Goal: Task Accomplishment & Management: Manage account settings

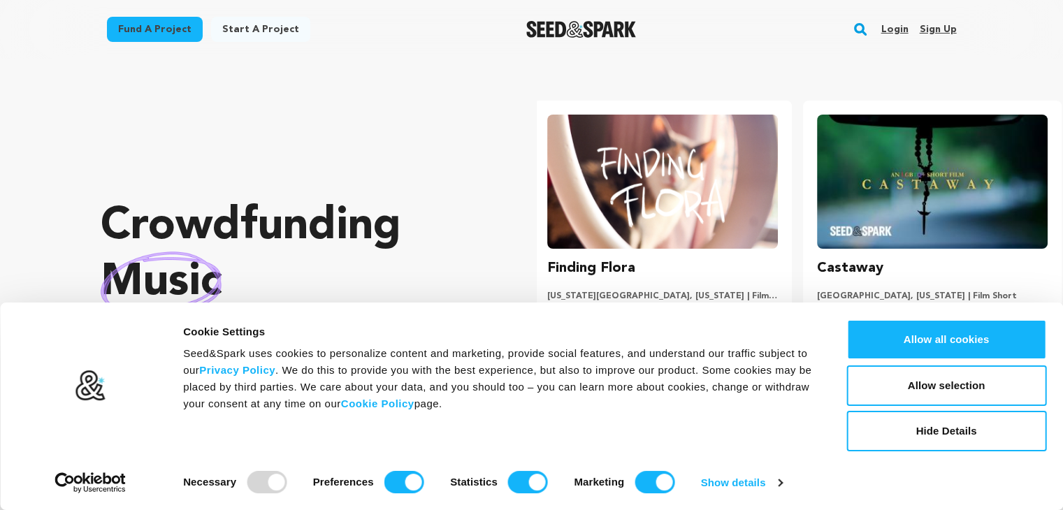
scroll to position [0, 280]
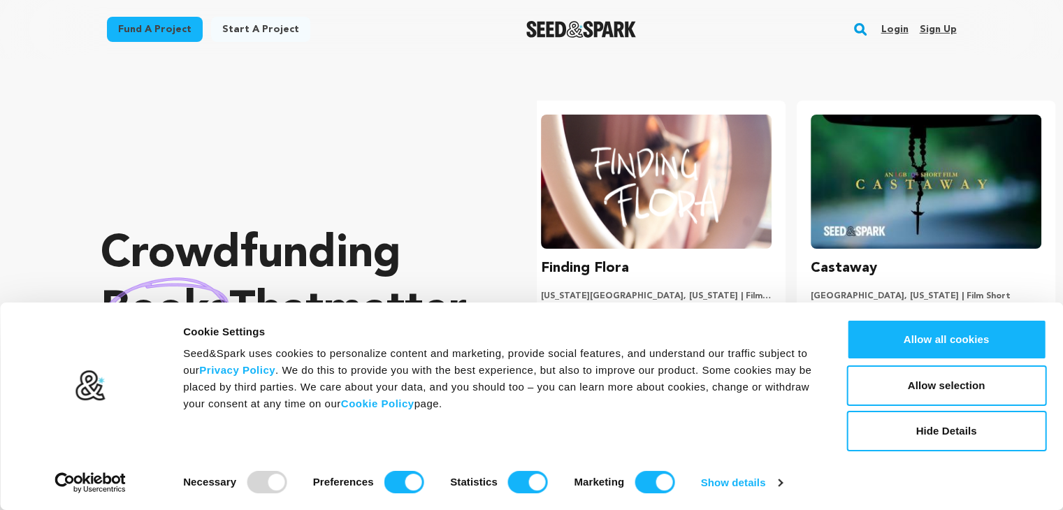
click at [937, 29] on link "Sign up" at bounding box center [937, 29] width 37 height 22
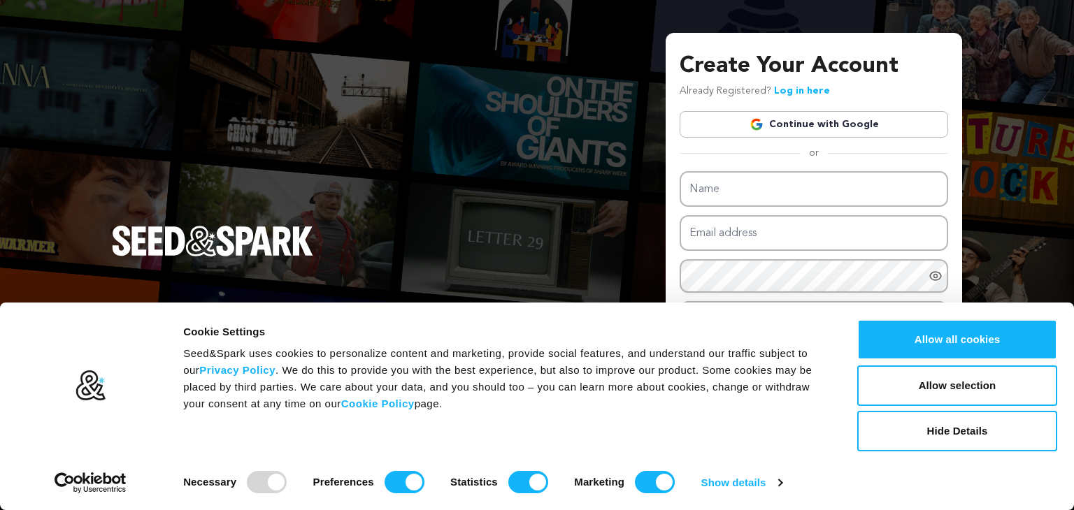
click at [814, 129] on link "Continue with Google" at bounding box center [813, 124] width 268 height 27
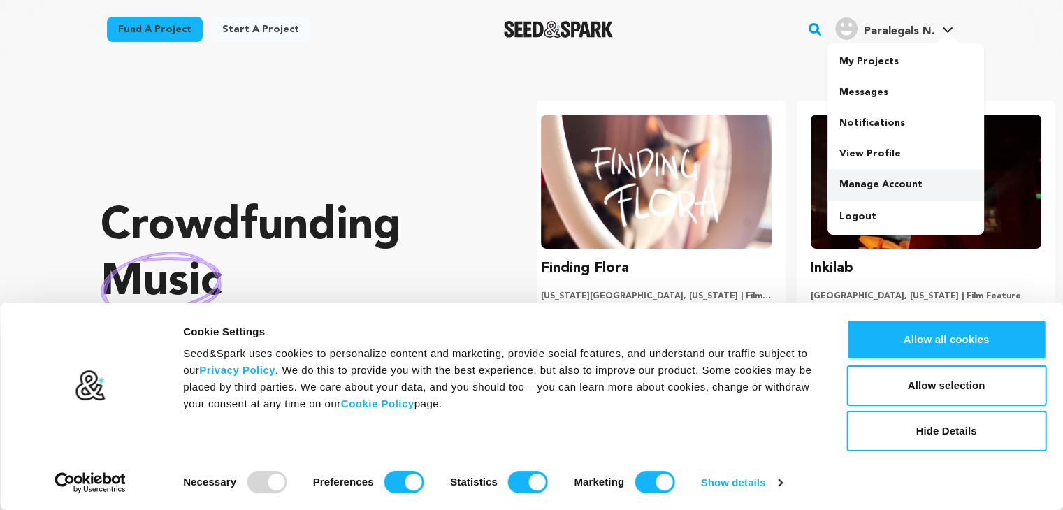
scroll to position [0, 82]
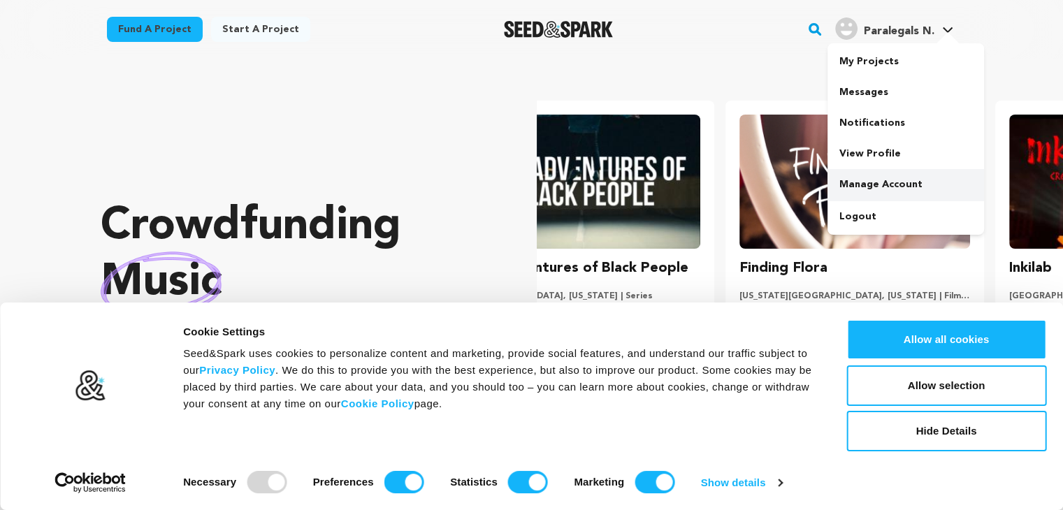
click at [874, 186] on link "Manage Account" at bounding box center [906, 184] width 157 height 31
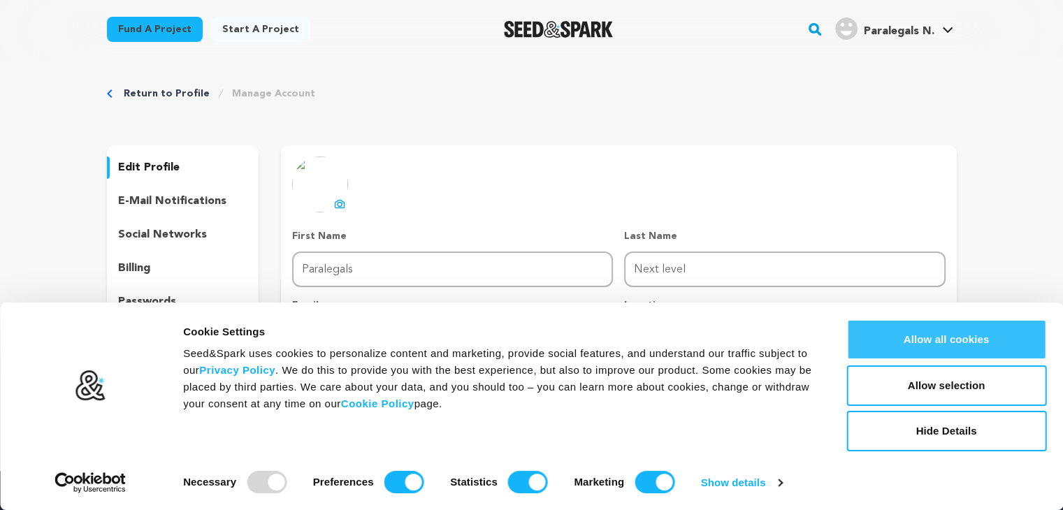
click at [986, 335] on button "Allow all cookies" at bounding box center [946, 339] width 200 height 41
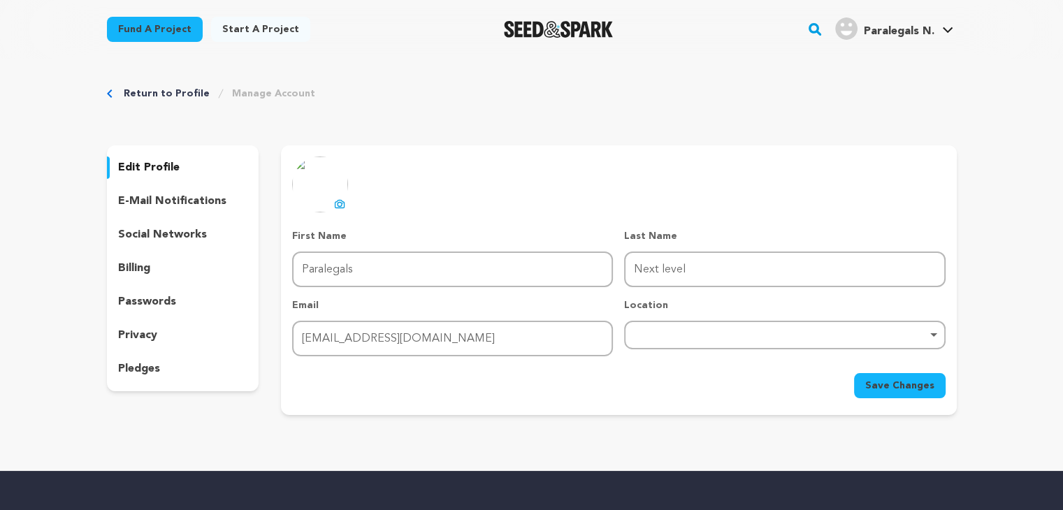
click at [162, 171] on p "edit profile" at bounding box center [149, 167] width 62 height 17
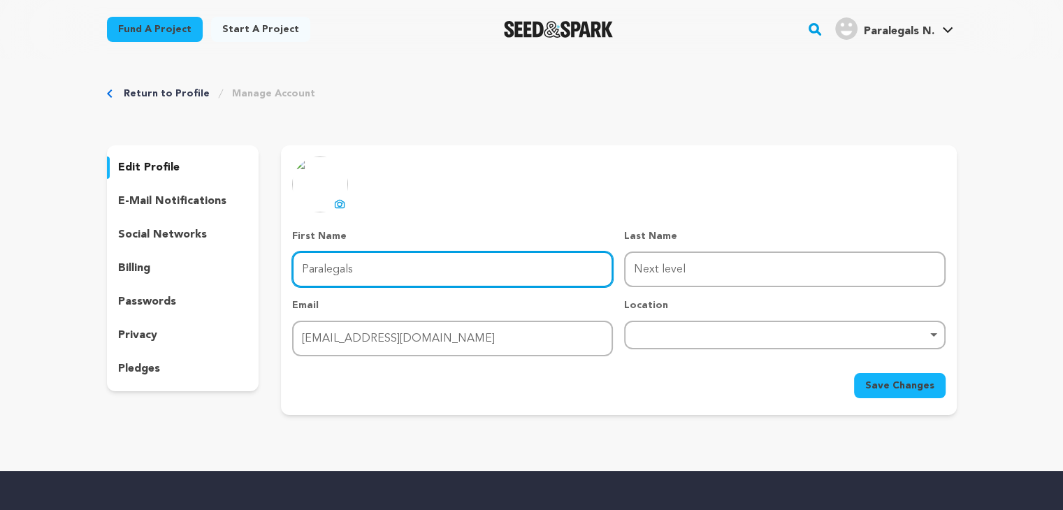
click at [372, 262] on input "Paralegals" at bounding box center [452, 270] width 321 height 36
drag, startPoint x: 303, startPoint y: 269, endPoint x: 394, endPoint y: 267, distance: 90.9
click at [394, 267] on input "Paralegals" at bounding box center [452, 270] width 321 height 36
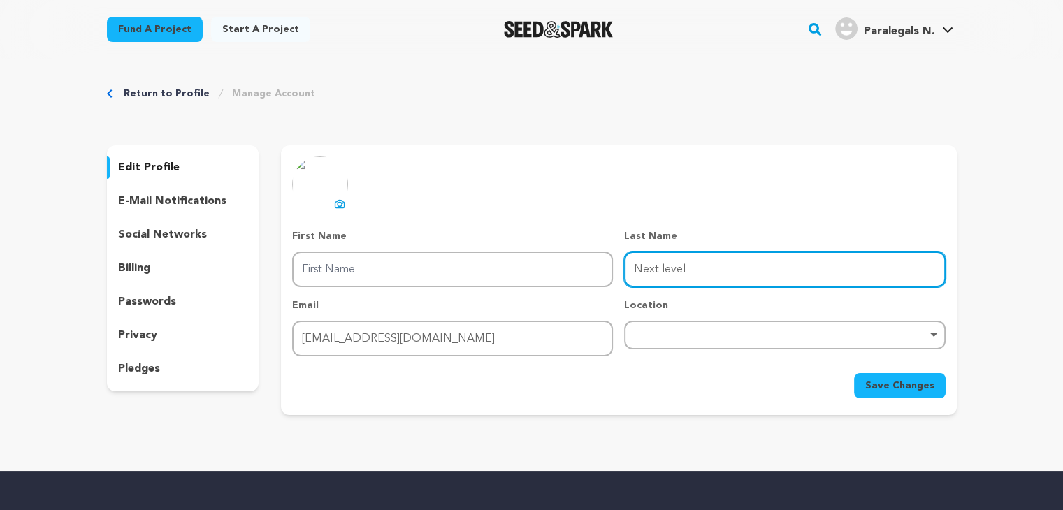
click at [657, 276] on input "Next level" at bounding box center [784, 270] width 321 height 36
drag, startPoint x: 632, startPoint y: 268, endPoint x: 717, endPoint y: 266, distance: 85.3
click at [717, 266] on input "Next level" at bounding box center [784, 270] width 321 height 36
paste input "Paralegals"
type input "Paralegals"
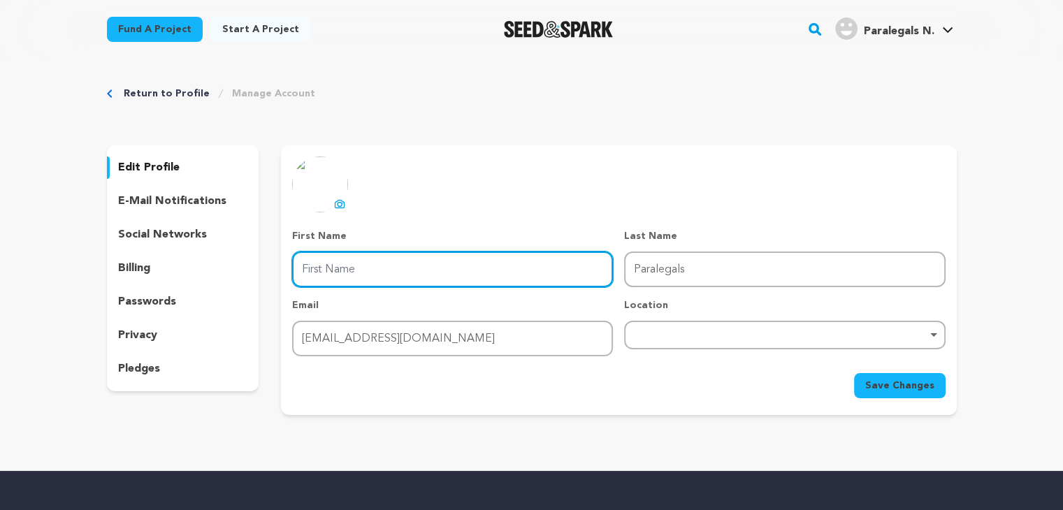
click at [435, 269] on input "First Name" at bounding box center [452, 270] width 321 height 36
type input "Next Level"
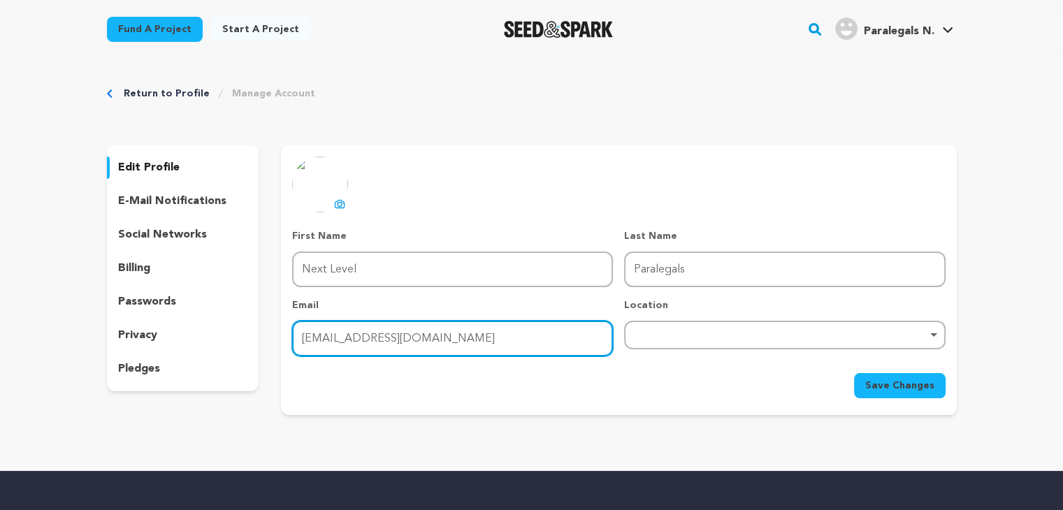
click at [386, 340] on input "paralegalsnextlevel@gmail.com" at bounding box center [452, 339] width 321 height 36
click at [665, 338] on div "Remove item" at bounding box center [784, 335] width 321 height 29
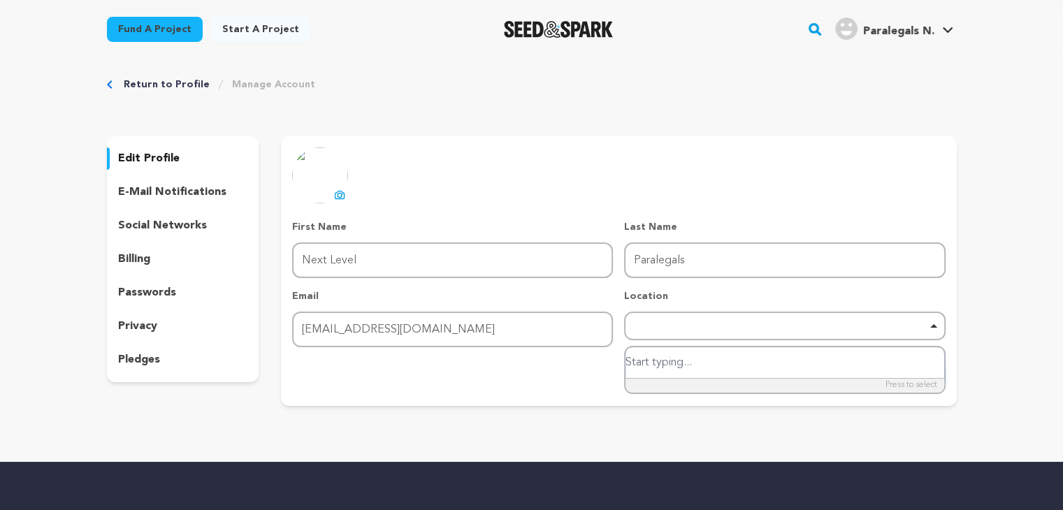
scroll to position [140, 0]
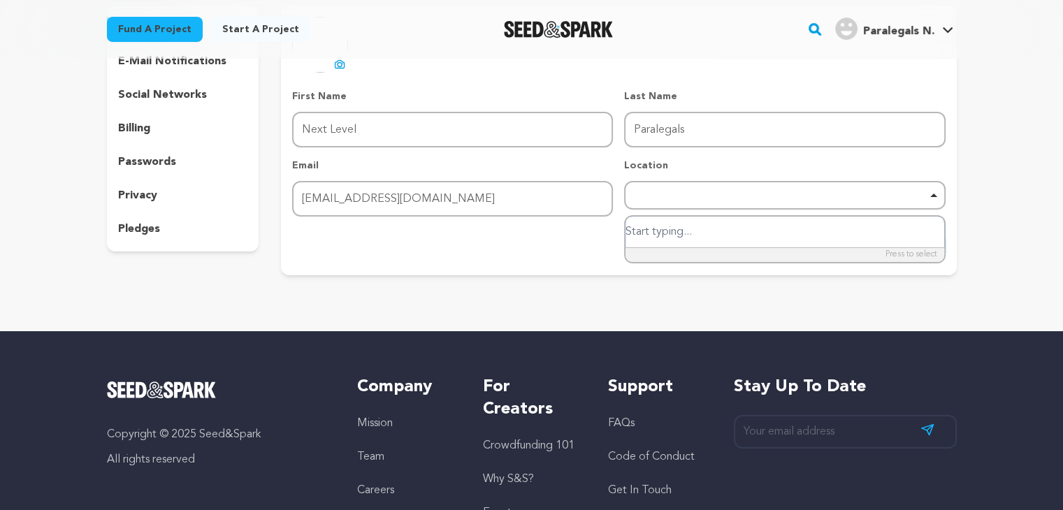
click at [716, 194] on div "Remove item" at bounding box center [784, 195] width 307 height 6
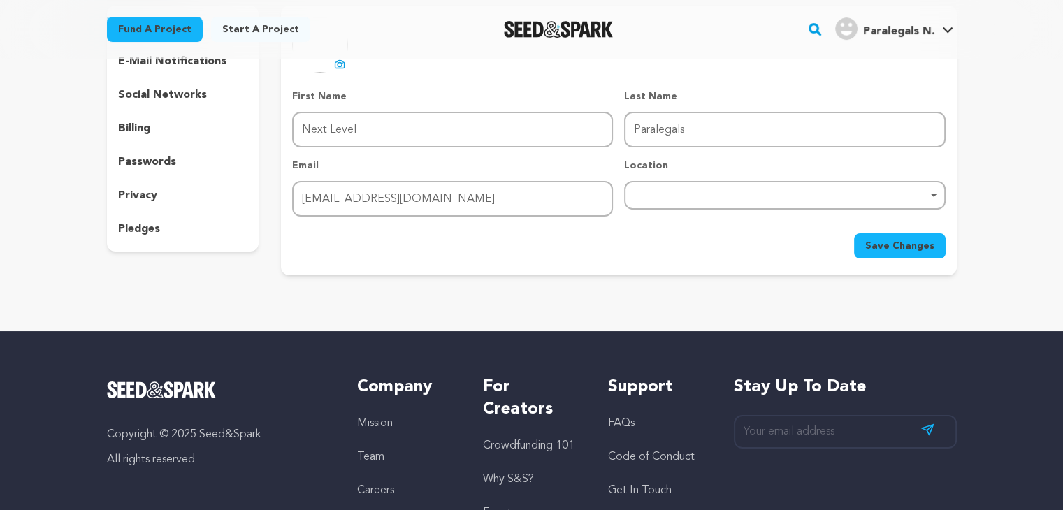
click at [653, 196] on div "Remove item" at bounding box center [784, 195] width 307 height 6
click at [686, 194] on div "Remove item" at bounding box center [784, 195] width 307 height 6
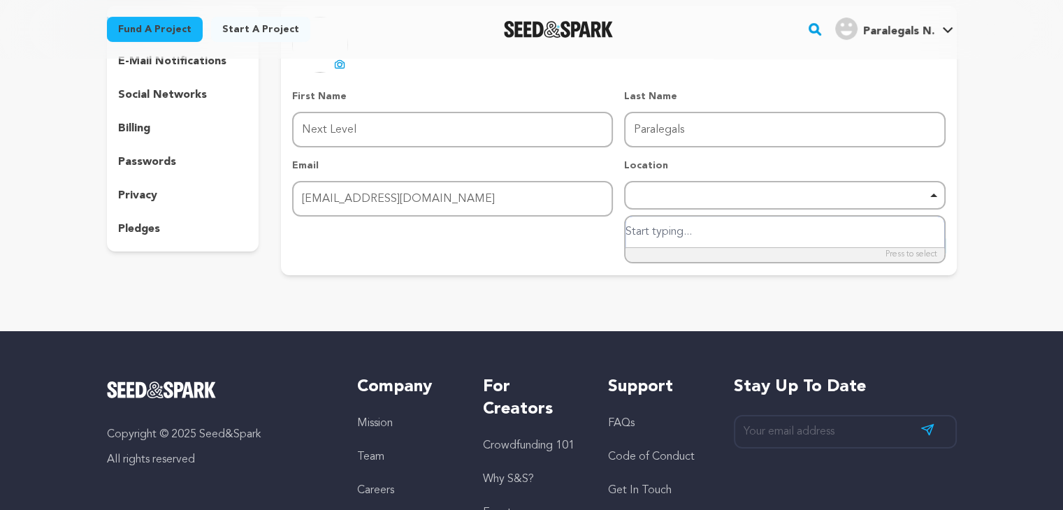
paste input "[US_STATE]"
type input "[US_STATE]"
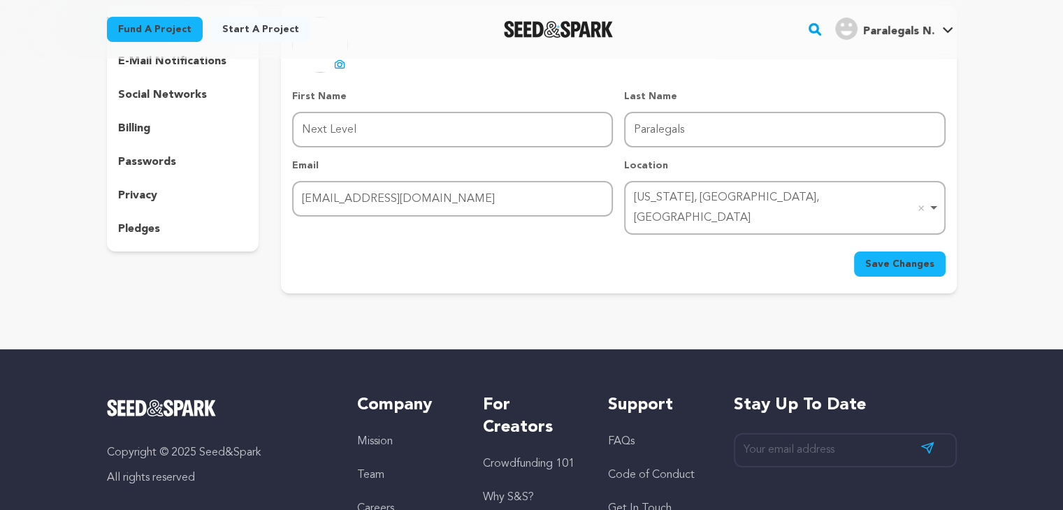
click at [907, 257] on span "Save Changes" at bounding box center [899, 264] width 69 height 14
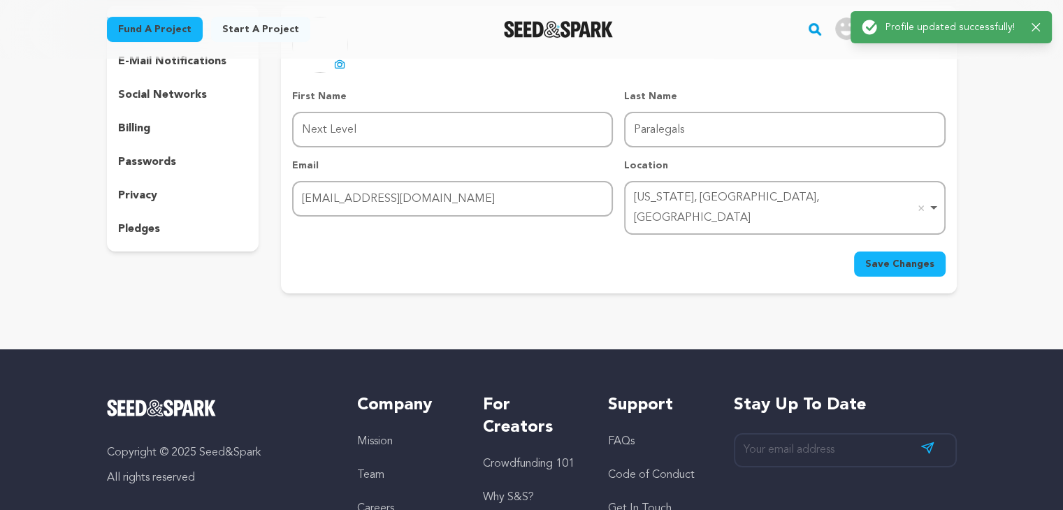
scroll to position [70, 0]
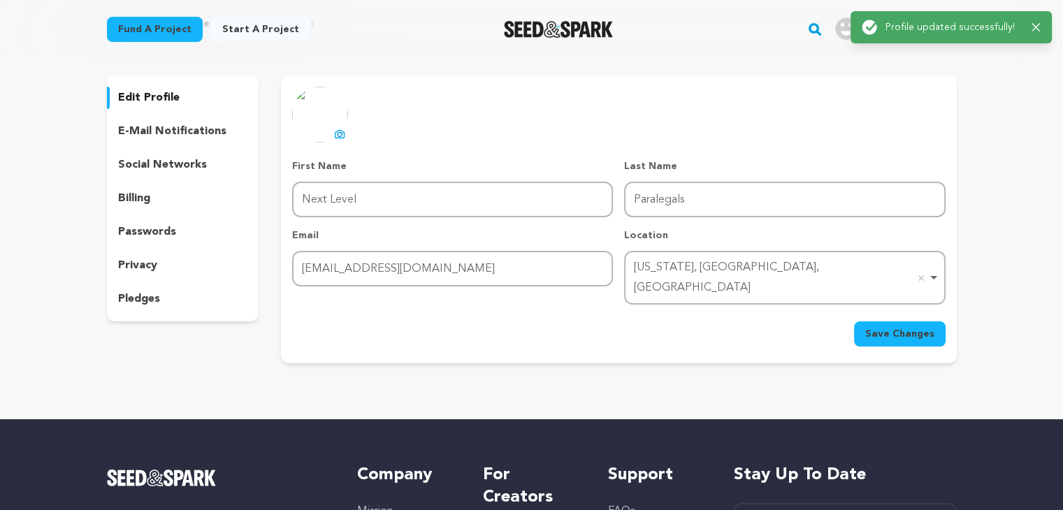
click at [189, 166] on p "social networks" at bounding box center [162, 165] width 89 height 17
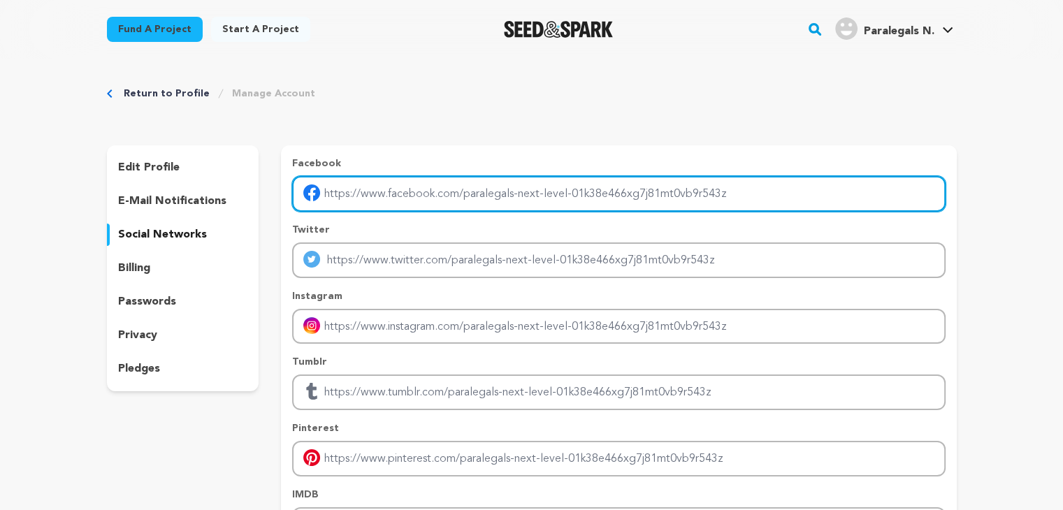
click at [361, 194] on input "Enter facebook profile link" at bounding box center [618, 194] width 653 height 36
type input "https://www.facebook.com/NextLevelParalegals/"
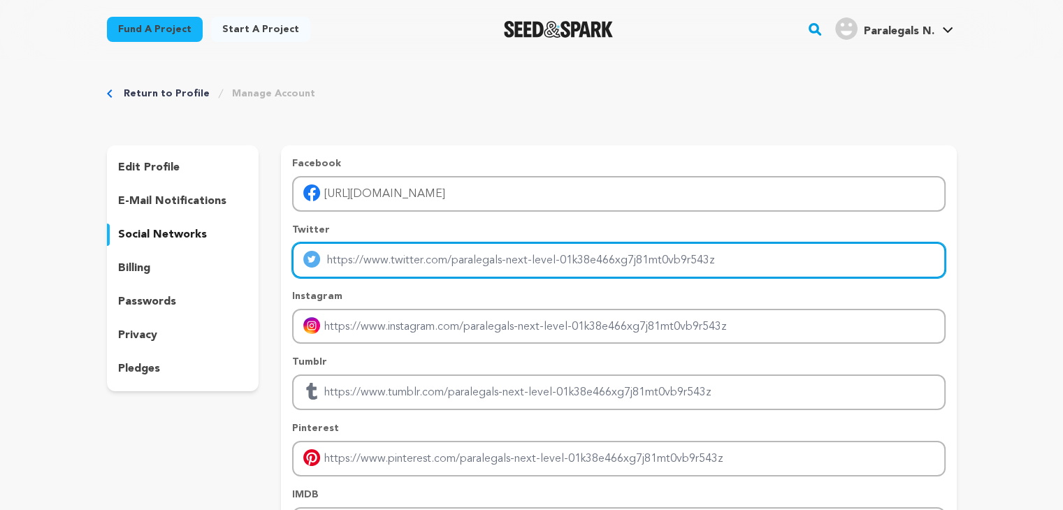
click at [368, 263] on input "Enter twitter profile link" at bounding box center [618, 261] width 653 height 36
type input "https://twitter.com/NextLevelParal_"
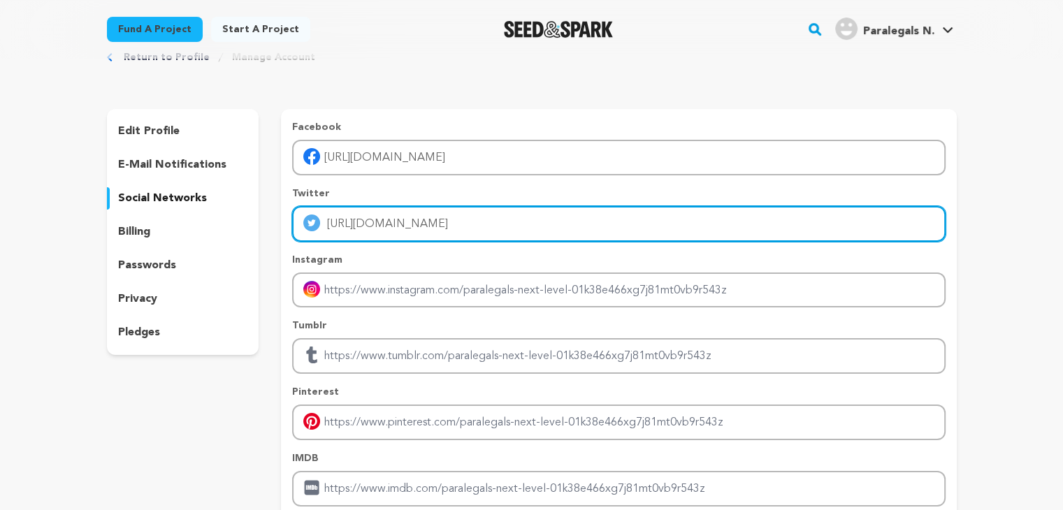
scroll to position [70, 0]
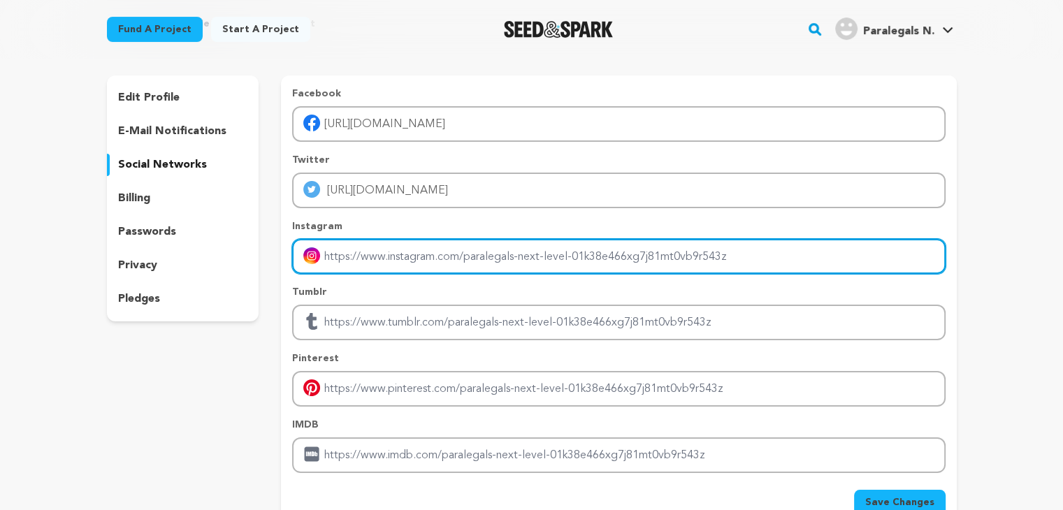
click at [379, 257] on input "Enter instagram handle link" at bounding box center [618, 257] width 653 height 36
type input "https://www.instagram.com/next_level_paralegals"
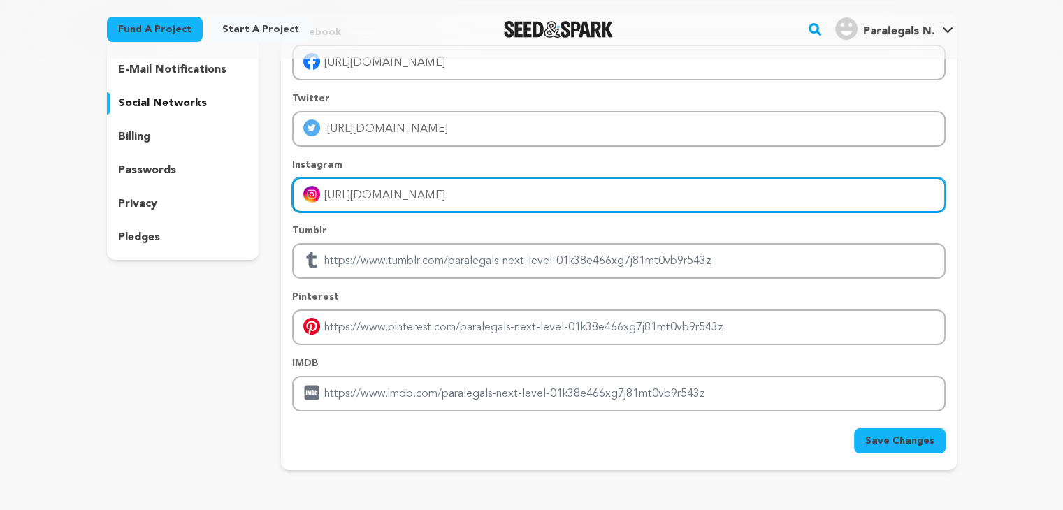
scroll to position [140, 0]
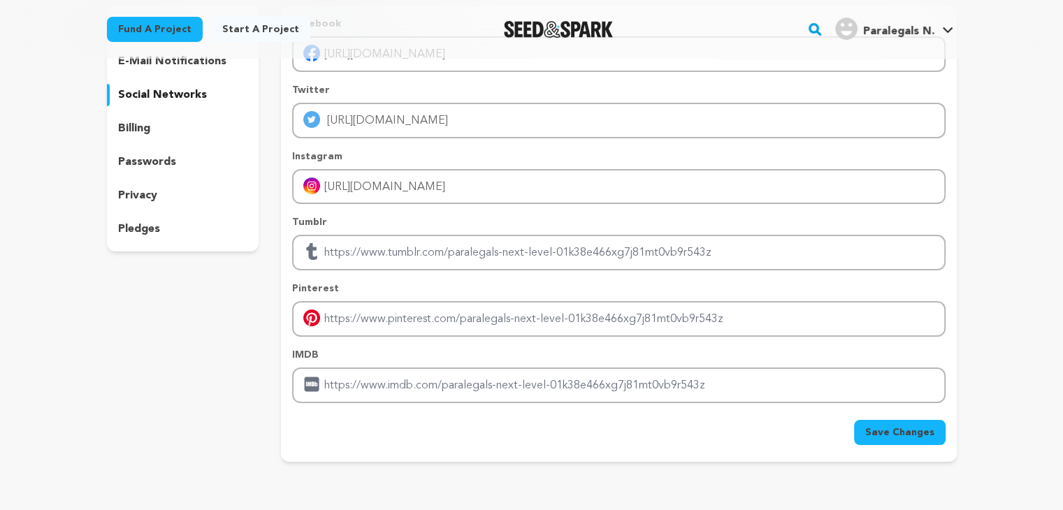
click at [888, 427] on span "Save Changes" at bounding box center [899, 433] width 69 height 14
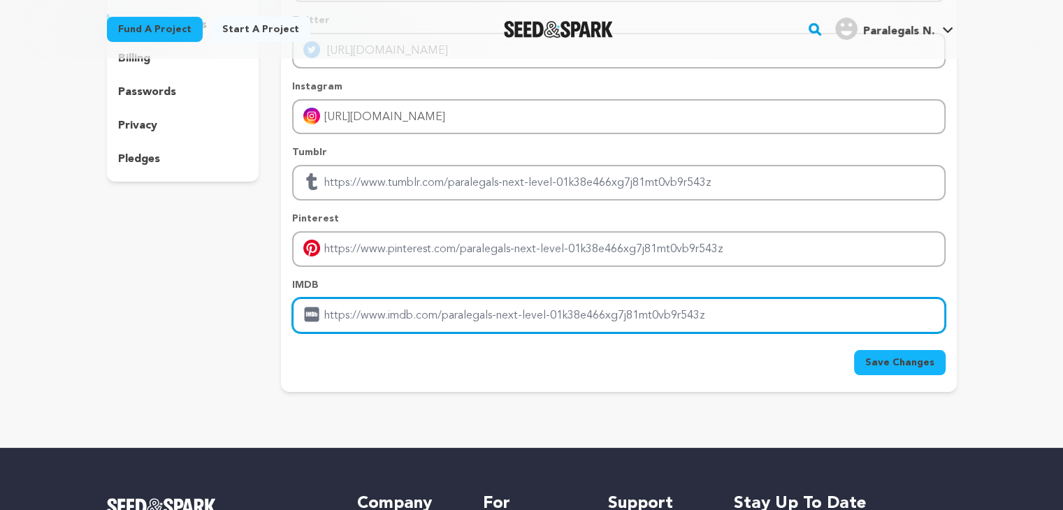
click at [361, 314] on input "Enter IMDB profile link" at bounding box center [618, 316] width 653 height 36
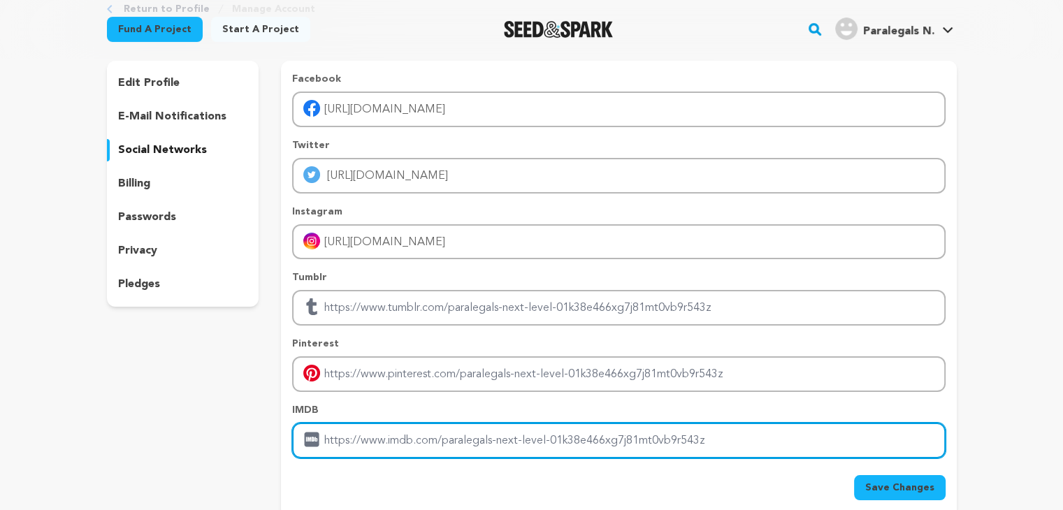
scroll to position [70, 0]
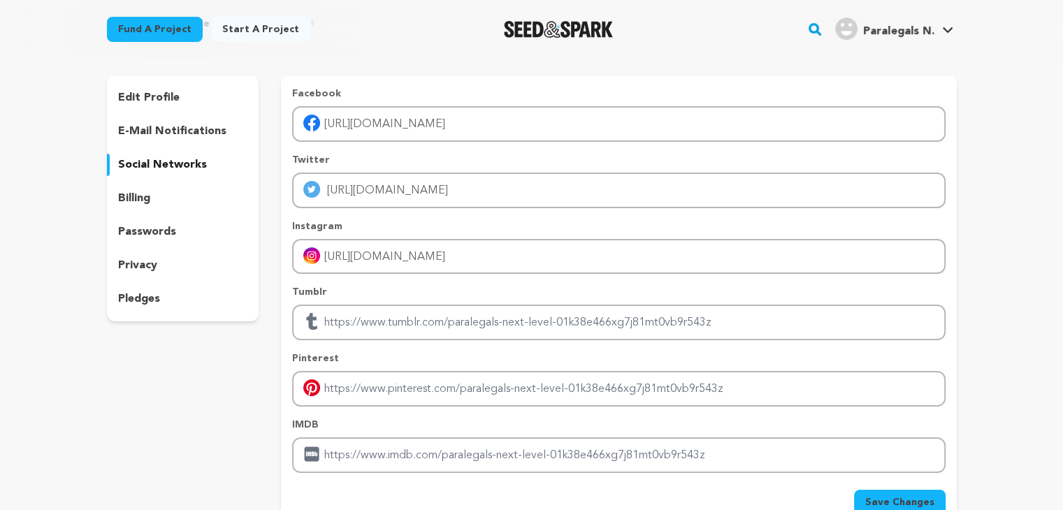
click at [174, 131] on p "e-mail notifications" at bounding box center [172, 131] width 108 height 17
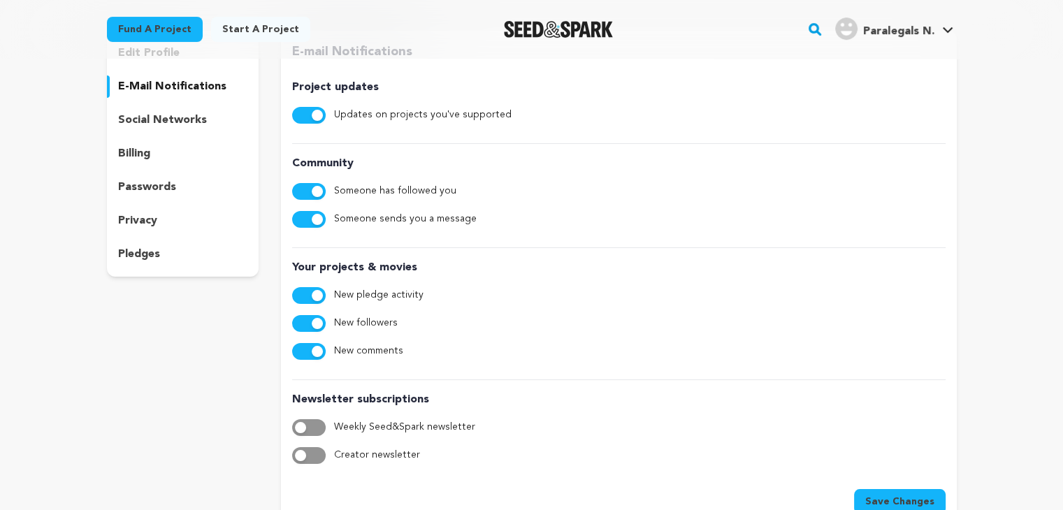
scroll to position [140, 0]
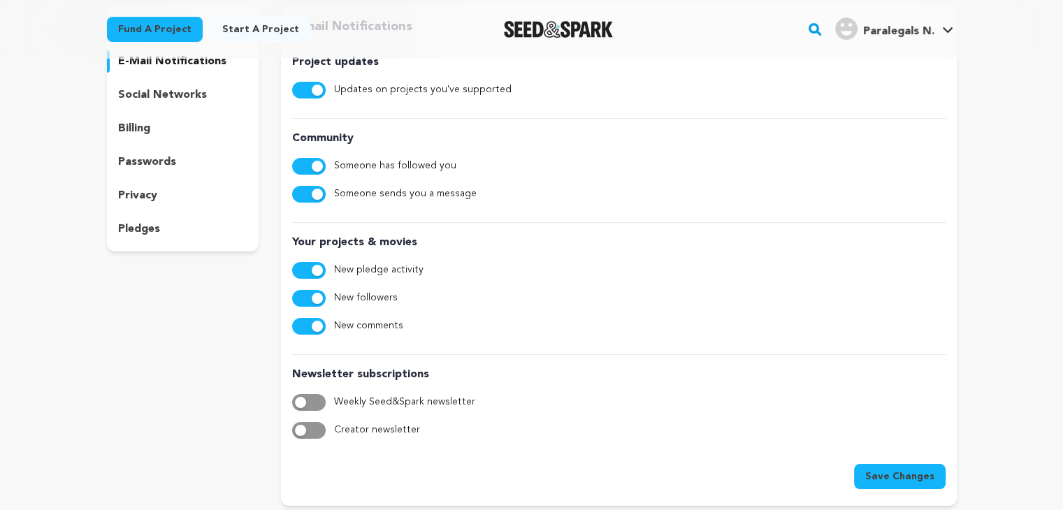
click at [159, 166] on p "passwords" at bounding box center [147, 162] width 58 height 17
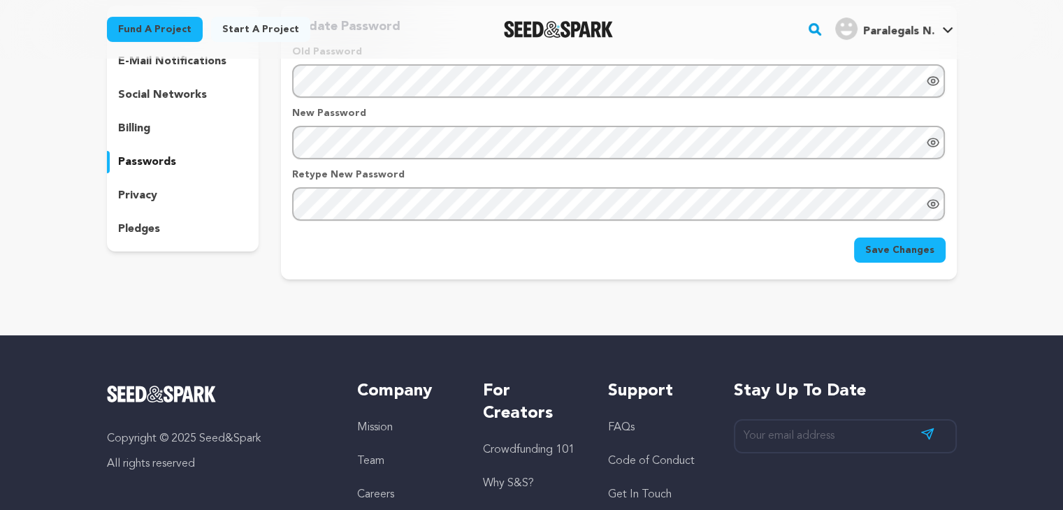
click at [153, 196] on p "privacy" at bounding box center [137, 195] width 39 height 17
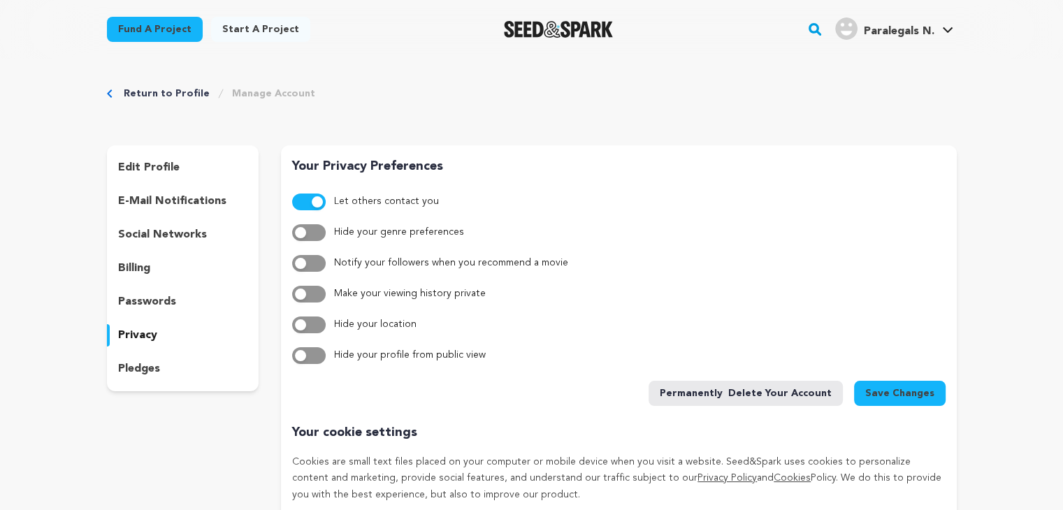
click at [164, 165] on p "edit profile" at bounding box center [149, 167] width 62 height 17
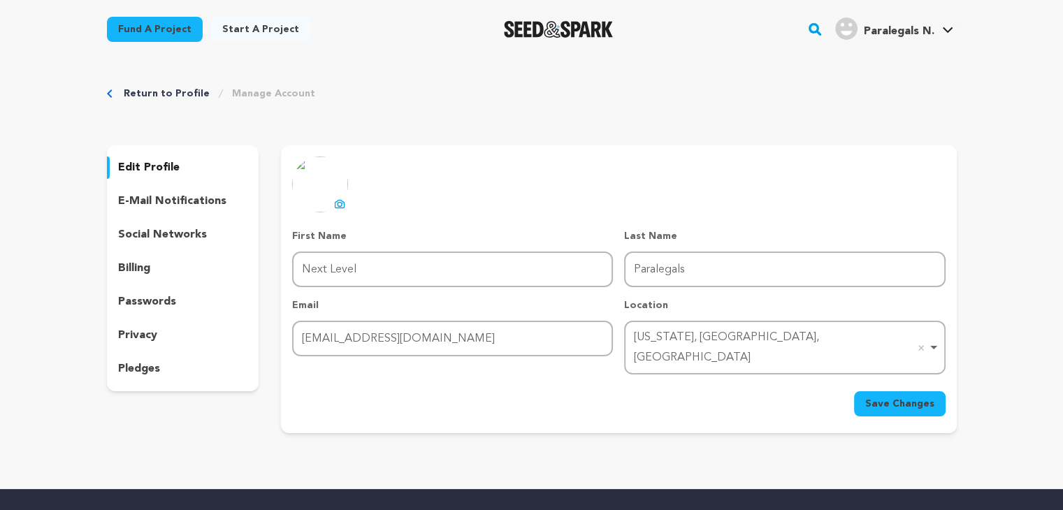
click at [338, 205] on icon at bounding box center [341, 205] width 6 height 4
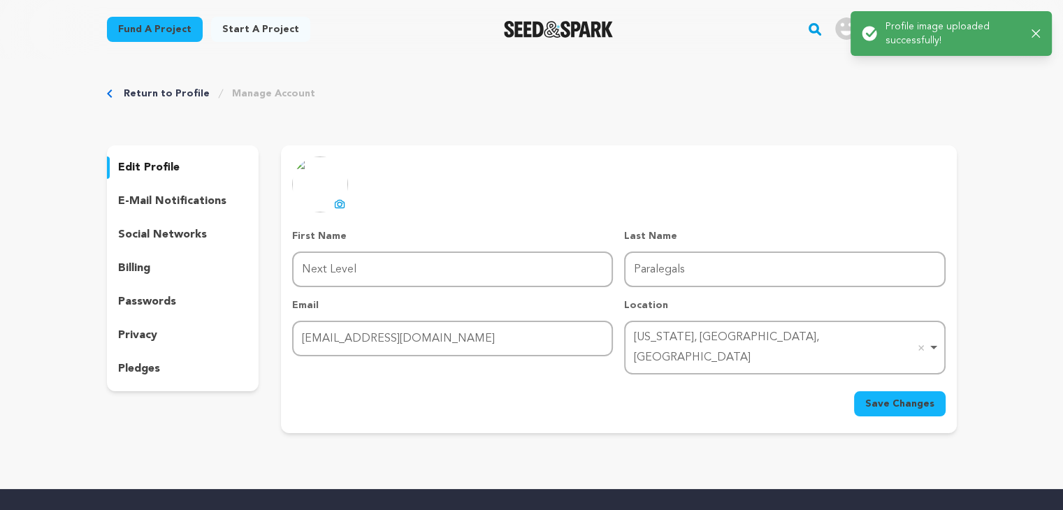
click at [904, 397] on span "Save Changes" at bounding box center [899, 404] width 69 height 14
click at [897, 82] on div "Return to Profile Manage Account edit profile e-mail notifications social netwo…" at bounding box center [532, 263] width 895 height 408
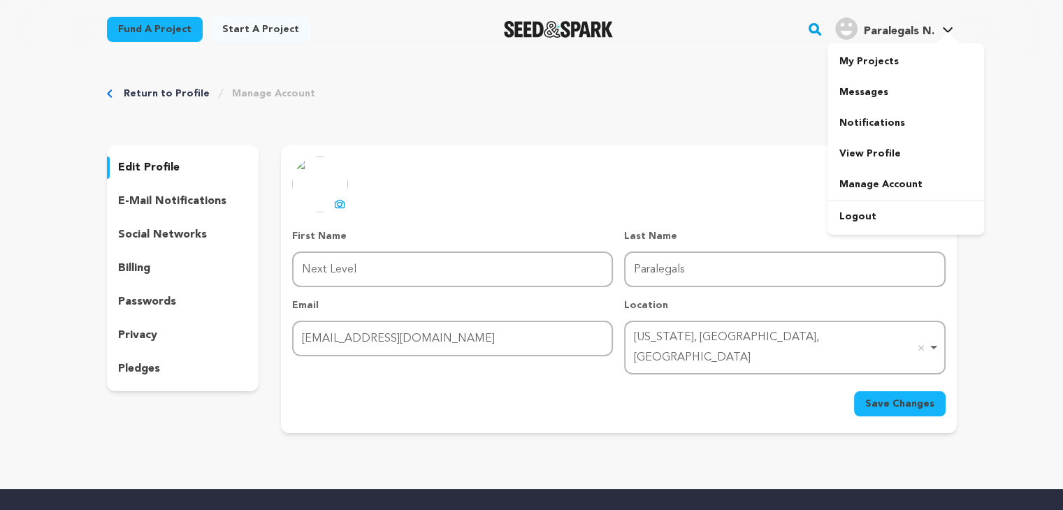
click at [883, 31] on span "Paralegals N." at bounding box center [898, 31] width 71 height 11
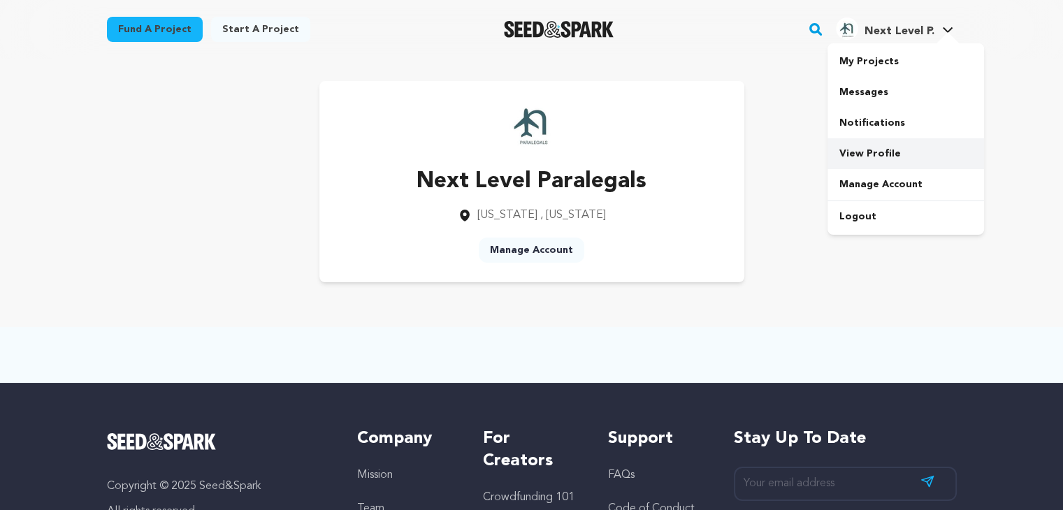
click at [875, 157] on link "View Profile" at bounding box center [906, 153] width 157 height 31
click at [529, 252] on link "Manage Account" at bounding box center [532, 250] width 106 height 25
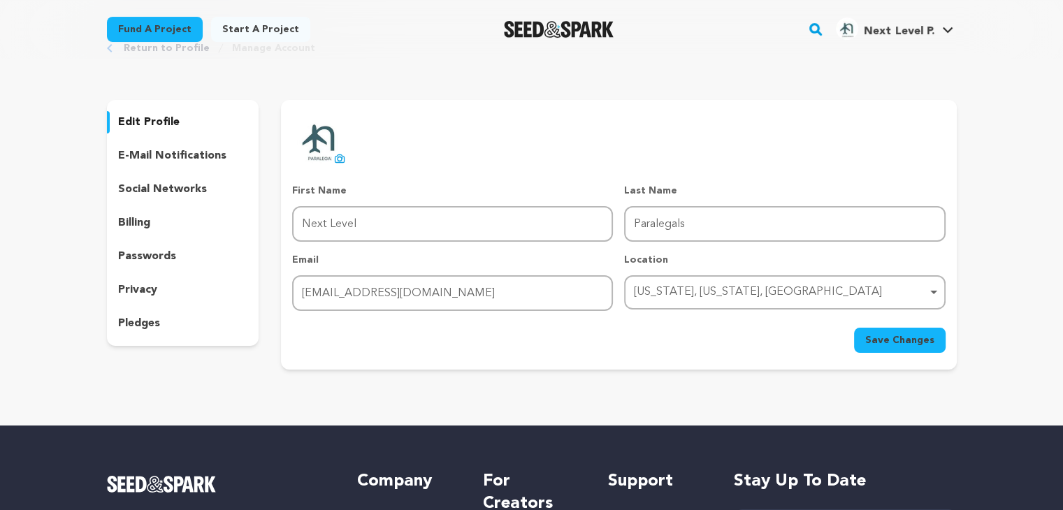
scroll to position [70, 0]
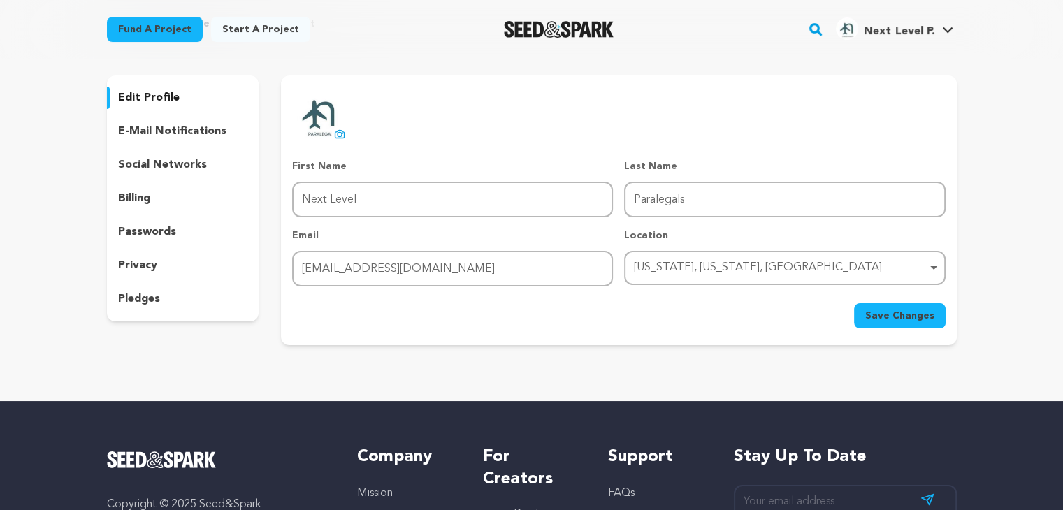
click at [175, 167] on p "social networks" at bounding box center [162, 165] width 89 height 17
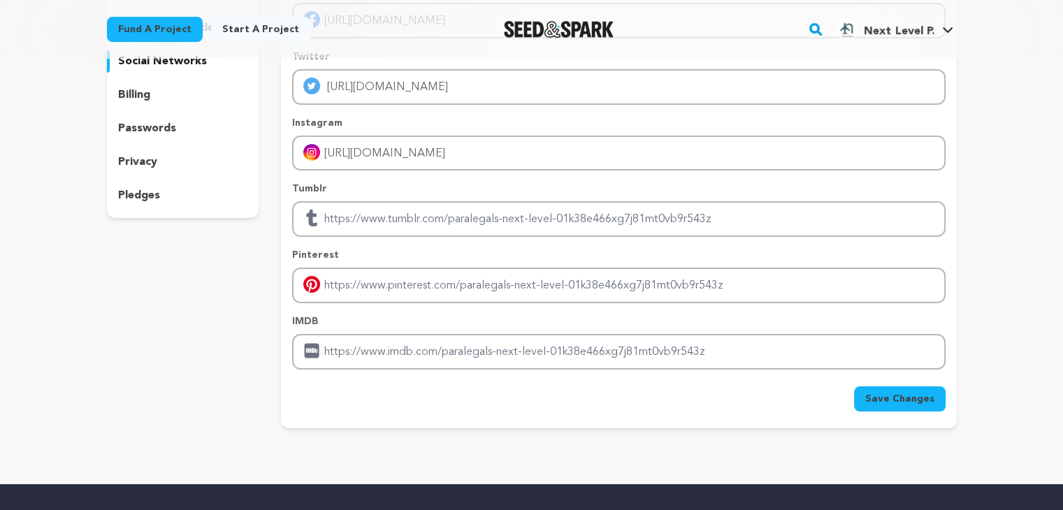
scroll to position [210, 0]
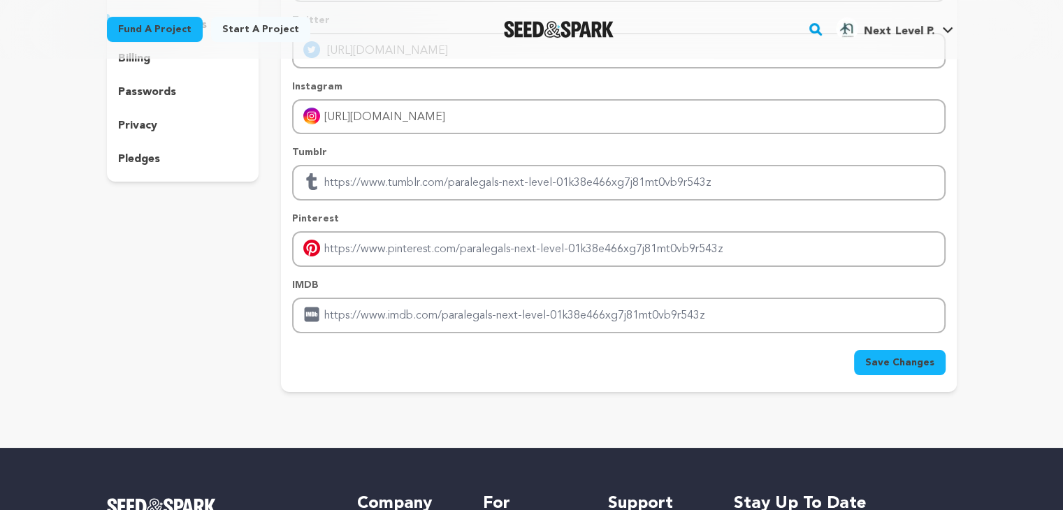
click at [893, 367] on button "Save Changes" at bounding box center [900, 362] width 92 height 25
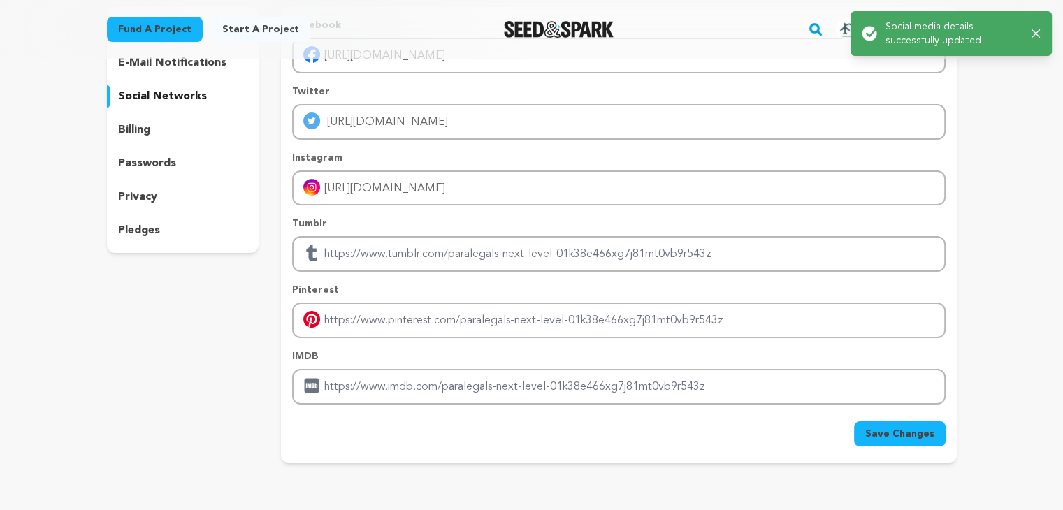
scroll to position [0, 0]
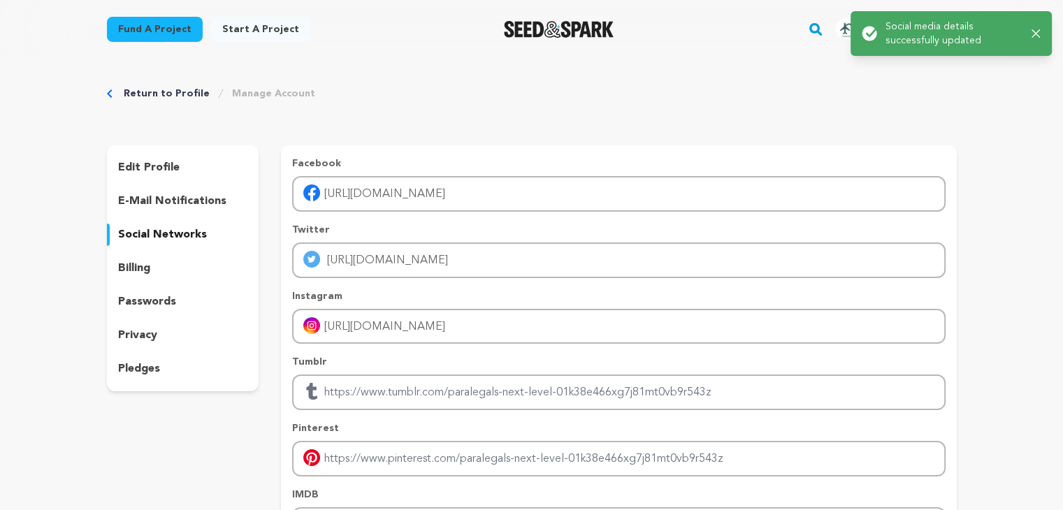
click at [848, 29] on div "Success: Info: Warning: Error: Social media details successfully updated Close …" at bounding box center [951, 33] width 224 height 67
click at [867, 96] on div "Return to Profile Manage Account" at bounding box center [532, 94] width 850 height 14
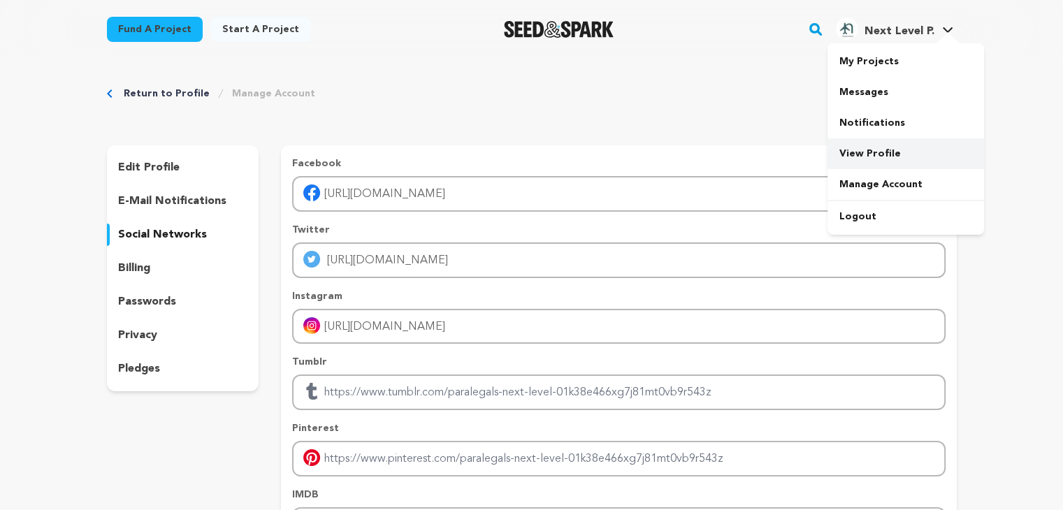
click at [880, 146] on link "View Profile" at bounding box center [906, 153] width 157 height 31
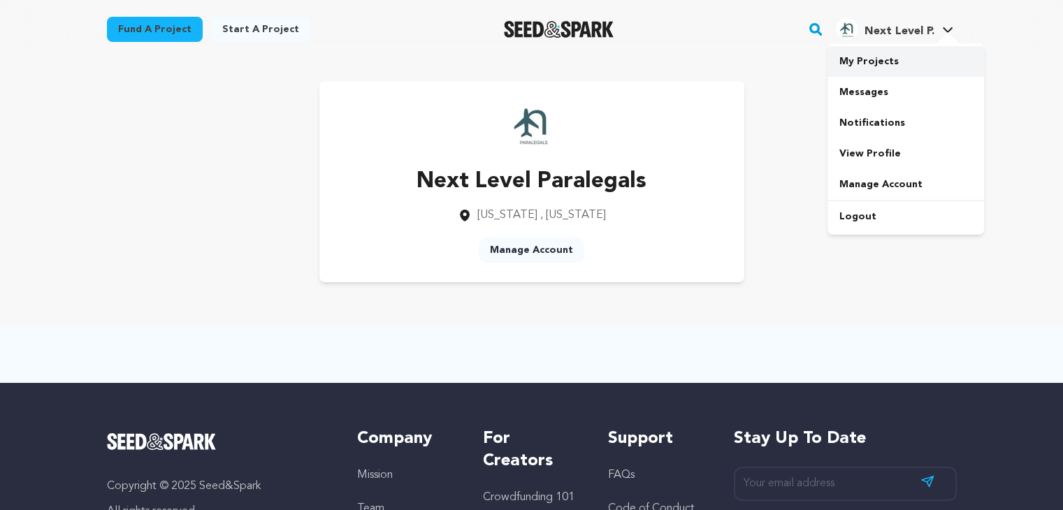
click at [884, 59] on link "My Projects" at bounding box center [906, 61] width 157 height 31
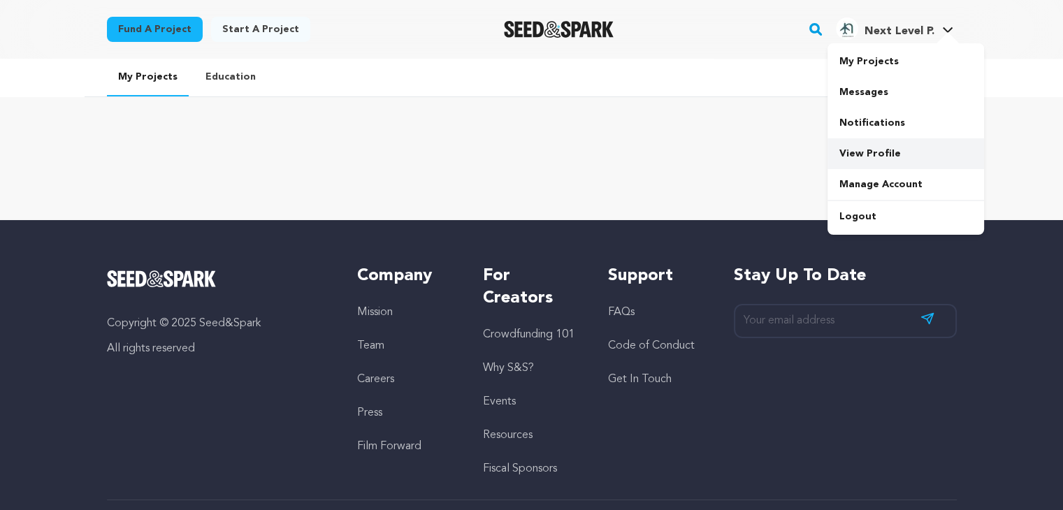
click at [859, 154] on link "View Profile" at bounding box center [906, 153] width 157 height 31
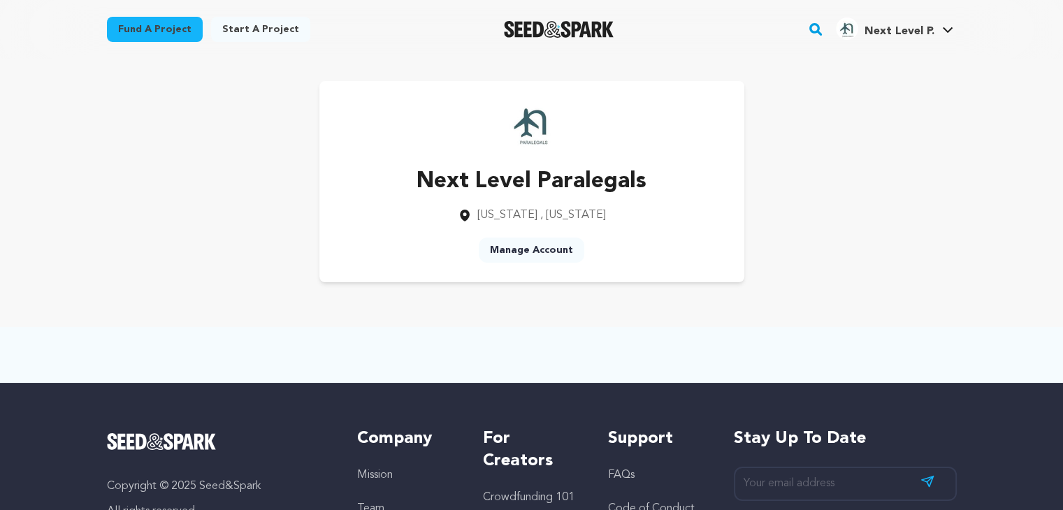
click at [528, 249] on link "Manage Account" at bounding box center [532, 250] width 106 height 25
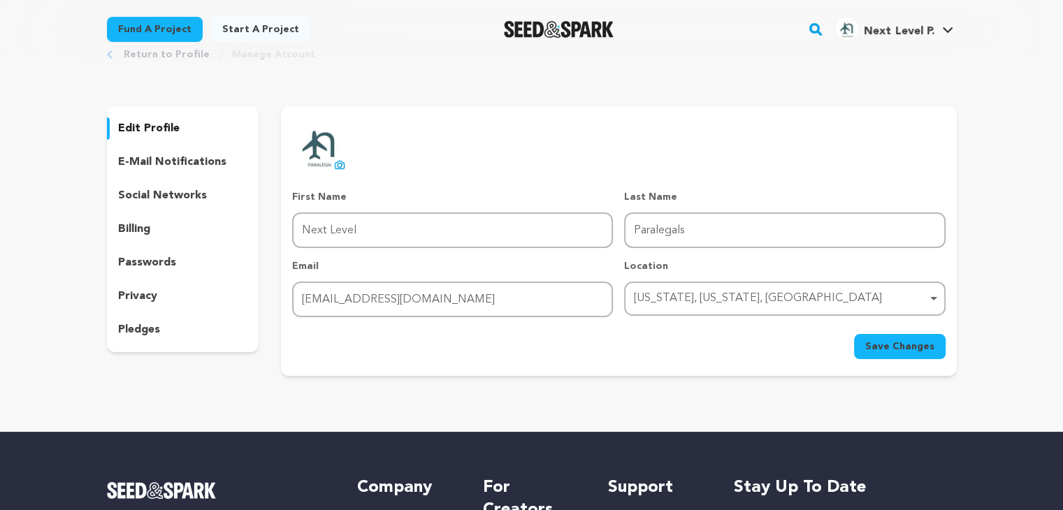
scroll to position [70, 0]
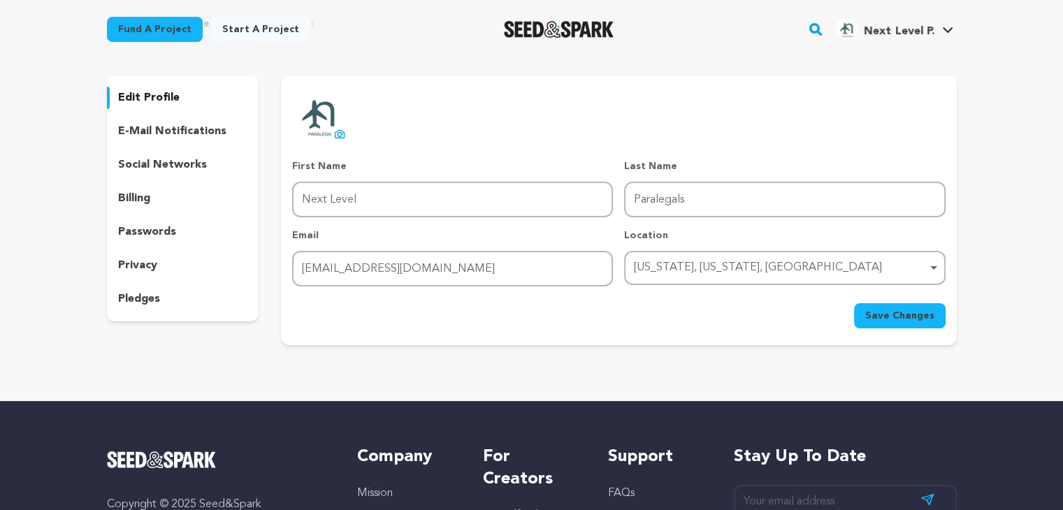
click at [150, 266] on p "privacy" at bounding box center [137, 265] width 39 height 17
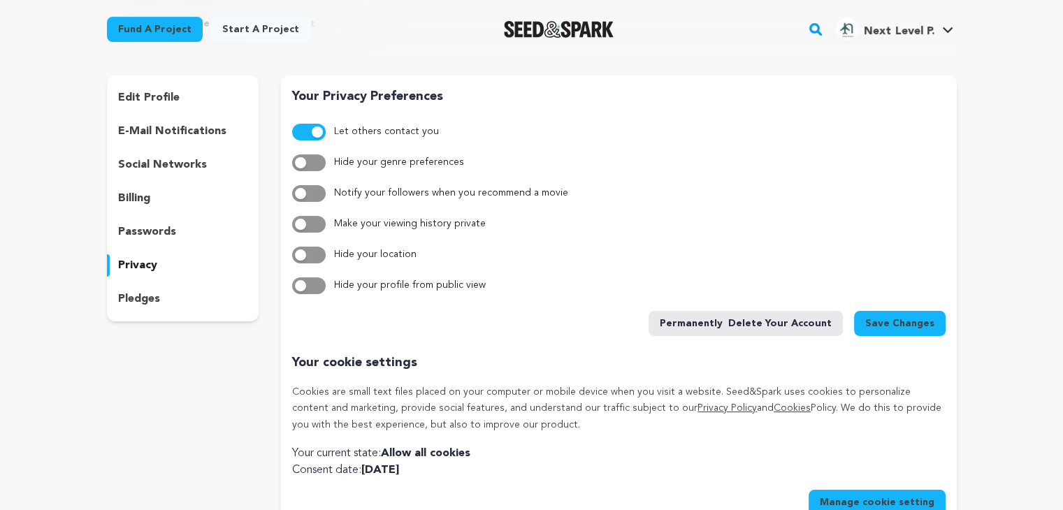
click at [316, 132] on span "button" at bounding box center [317, 132] width 11 height 11
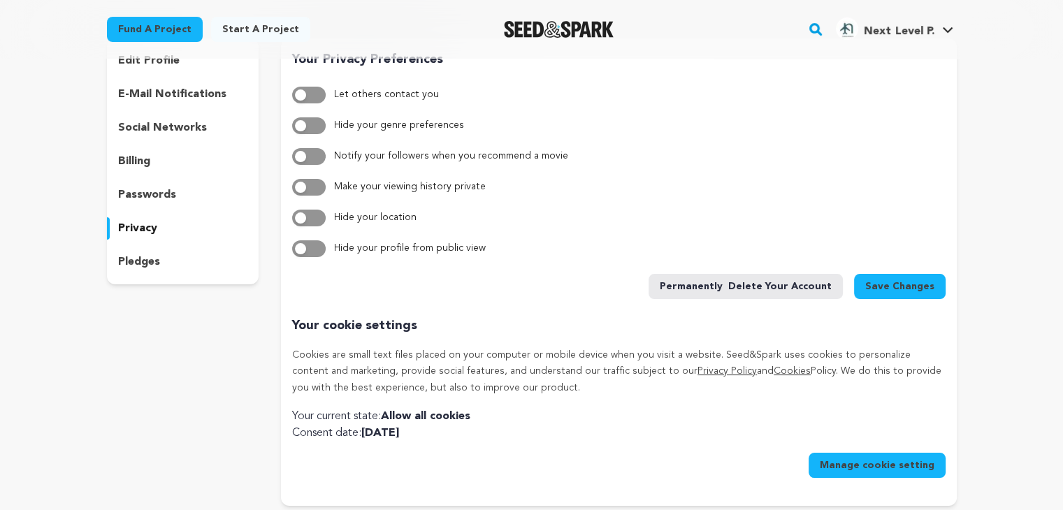
scroll to position [140, 0]
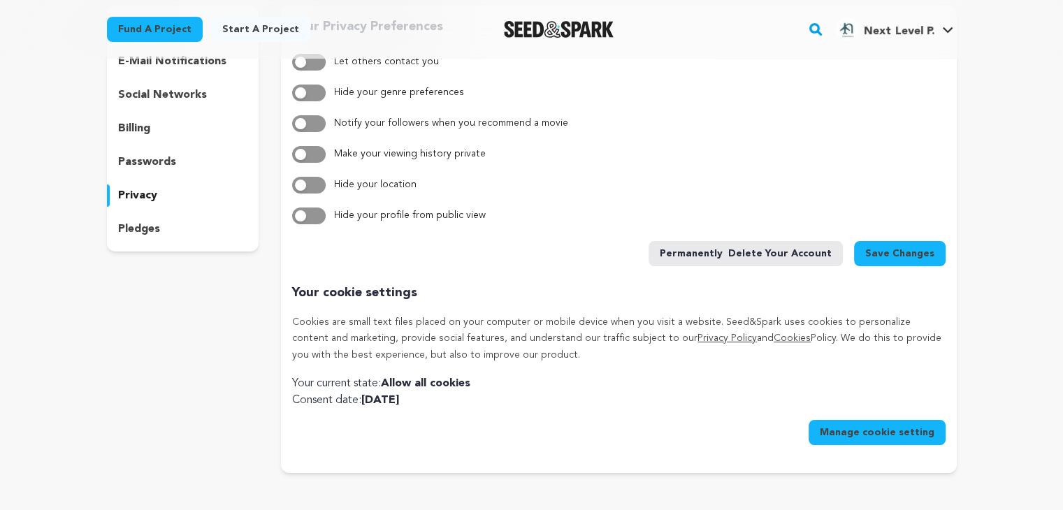
click at [891, 257] on span "Save Changes" at bounding box center [899, 254] width 69 height 14
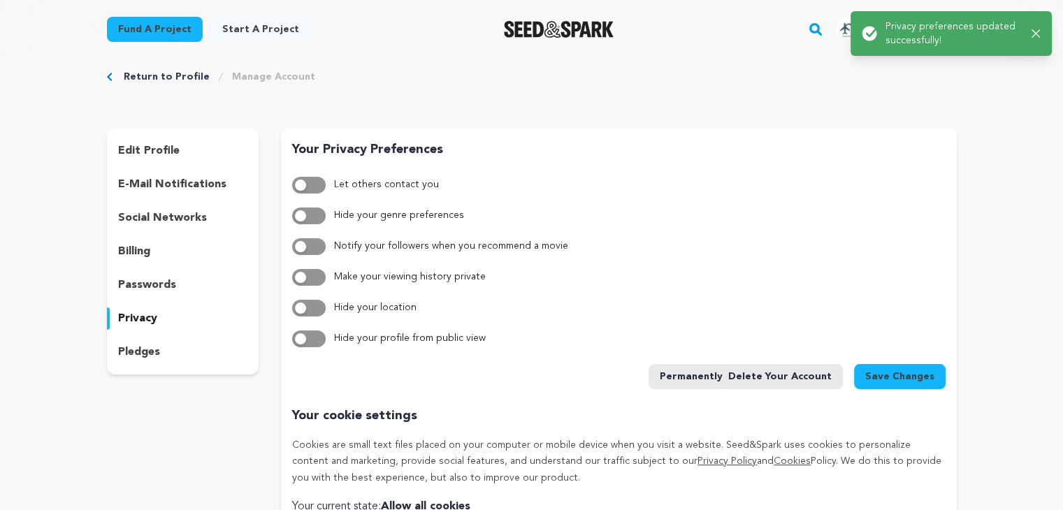
scroll to position [0, 0]
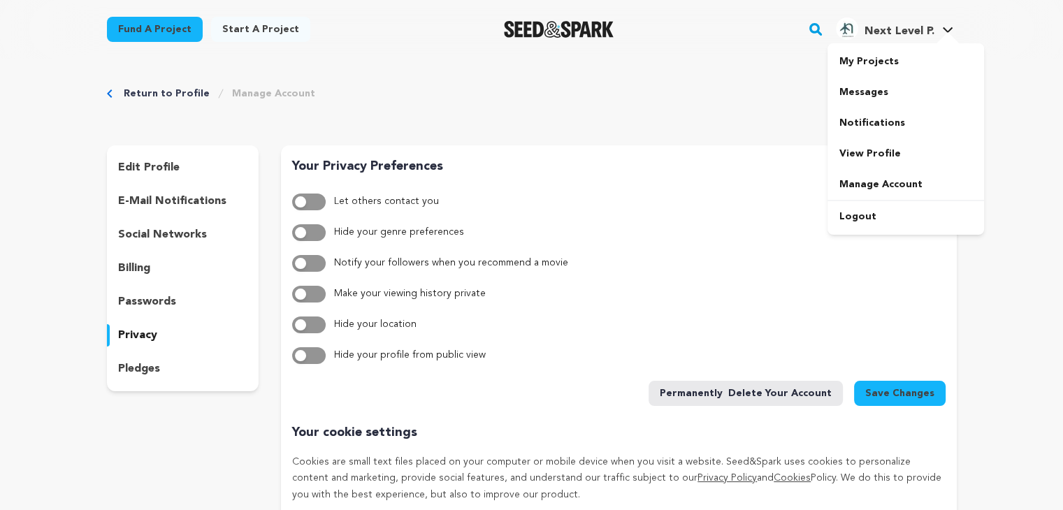
click at [865, 31] on span "Next Level P." at bounding box center [899, 31] width 70 height 11
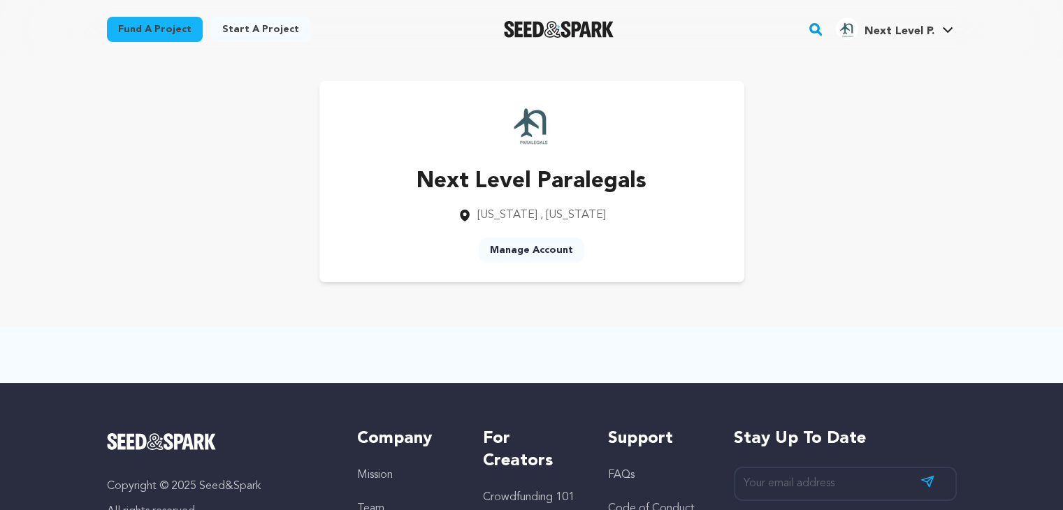
click at [253, 31] on link "Start a project" at bounding box center [260, 29] width 99 height 25
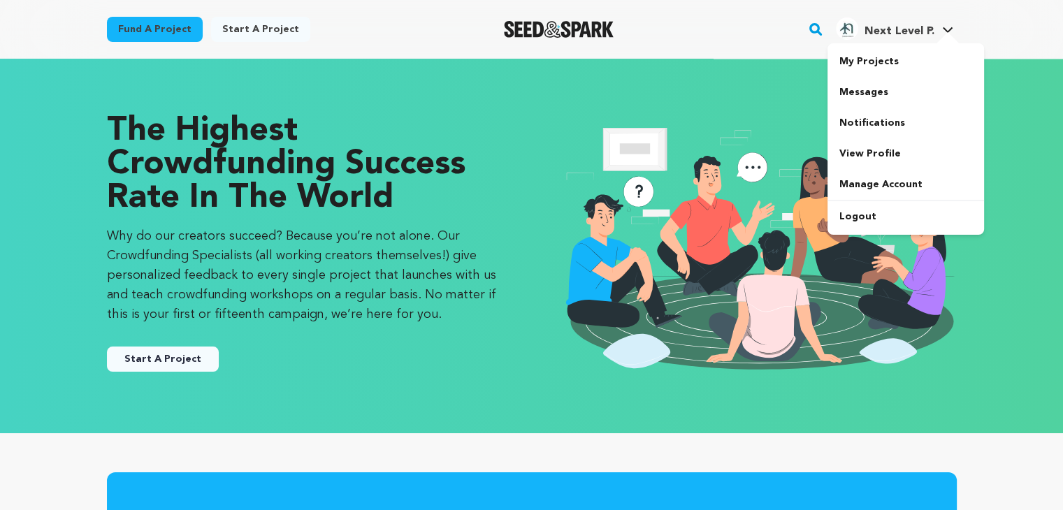
click at [879, 28] on span "Next Level P." at bounding box center [899, 31] width 70 height 11
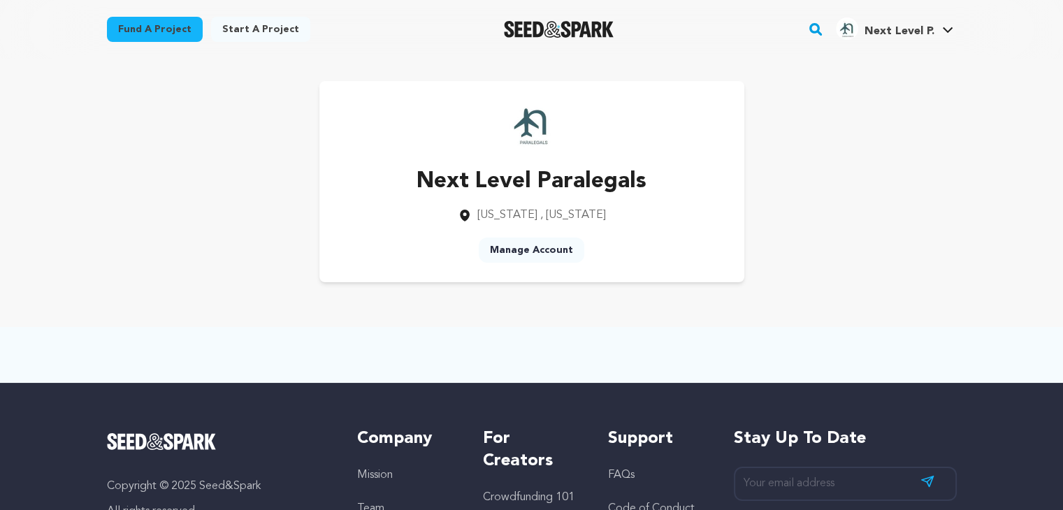
click at [534, 122] on img at bounding box center [532, 123] width 56 height 56
click at [548, 180] on p "Next Level Paralegals" at bounding box center [532, 182] width 230 height 34
click at [559, 218] on span ", Kentucky" at bounding box center [573, 215] width 66 height 11
